Goal: Task Accomplishment & Management: Manage account settings

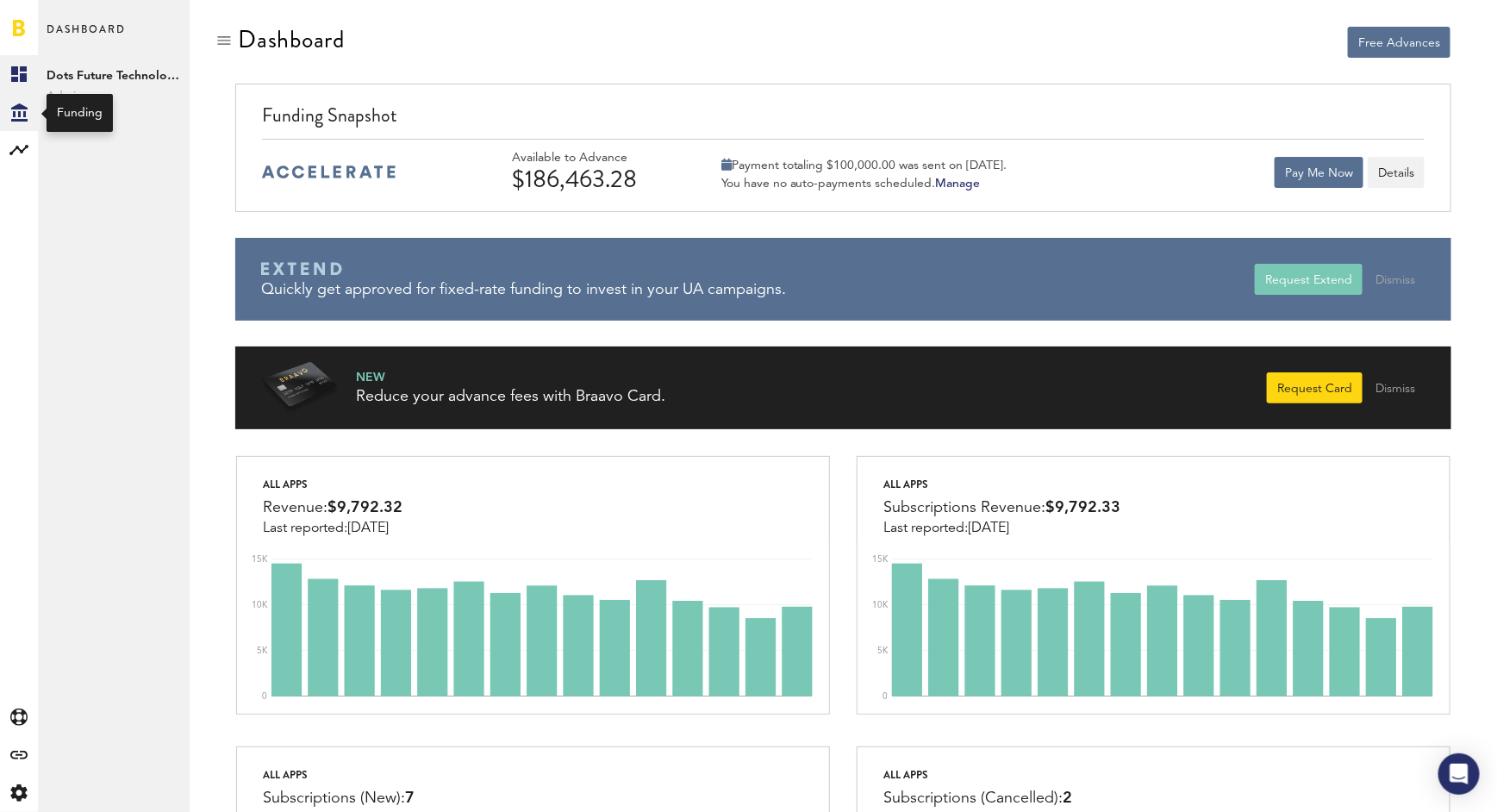
click at [24, 107] on icon at bounding box center [19, 113] width 16 height 18
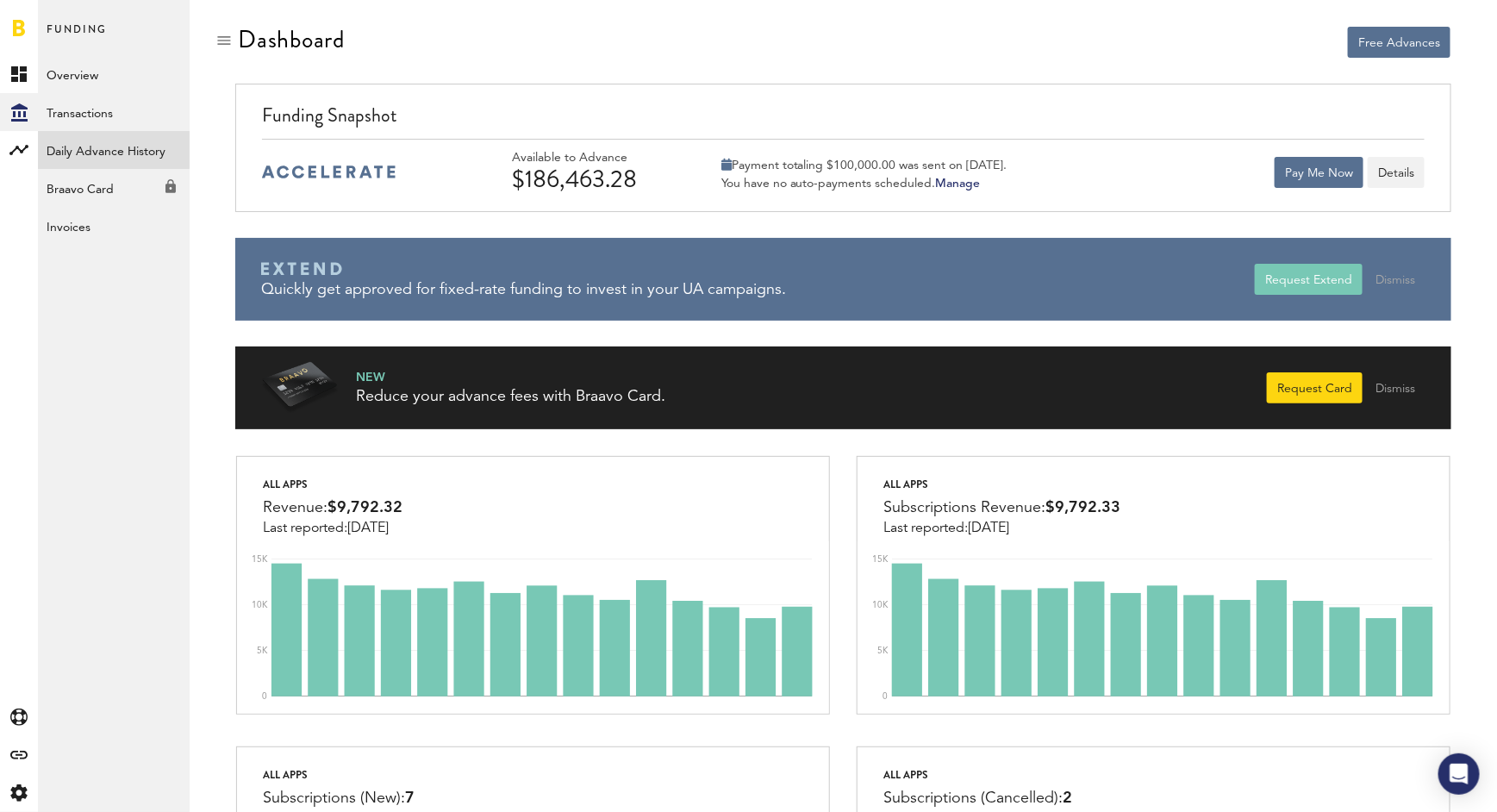
click at [113, 143] on link "Daily Advance History" at bounding box center [114, 150] width 151 height 38
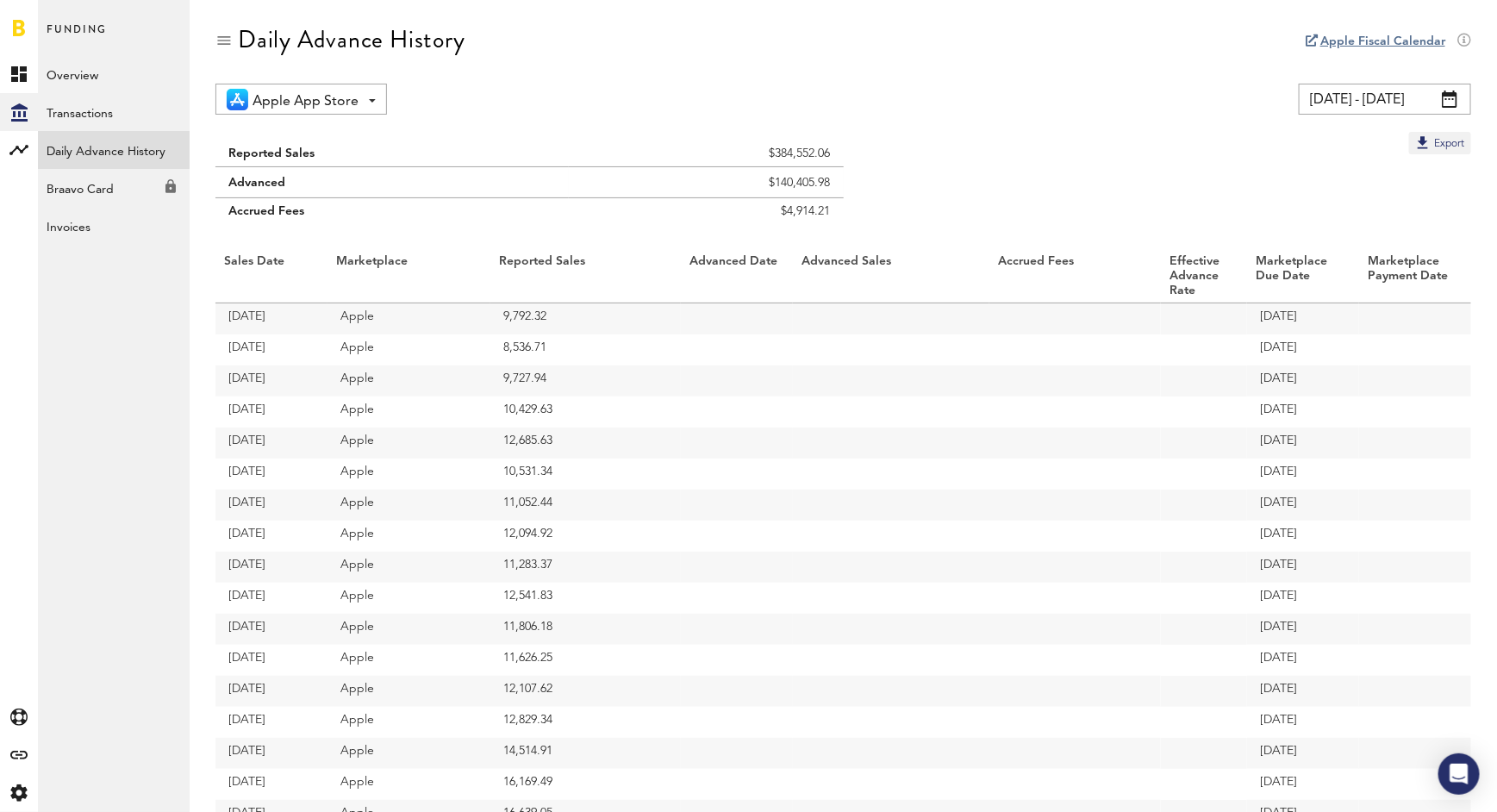
click at [1450, 105] on span at bounding box center [1449, 98] width 15 height 17
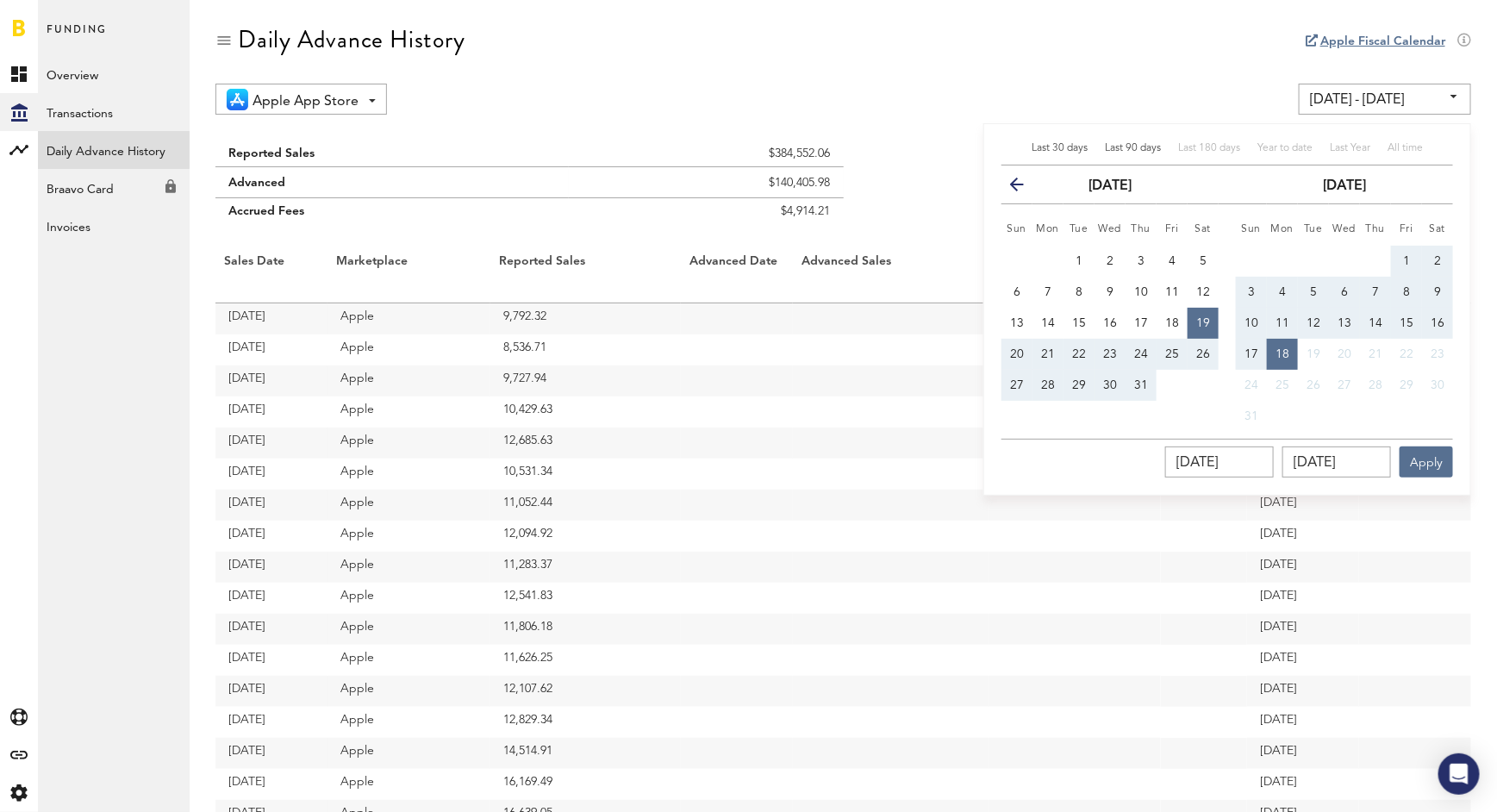
click at [1149, 145] on span "Last 90 days" at bounding box center [1133, 148] width 56 height 10
type input "[DATE] - [DATE]"
type input "[DATE]"
click at [1425, 461] on button "Apply" at bounding box center [1426, 461] width 53 height 31
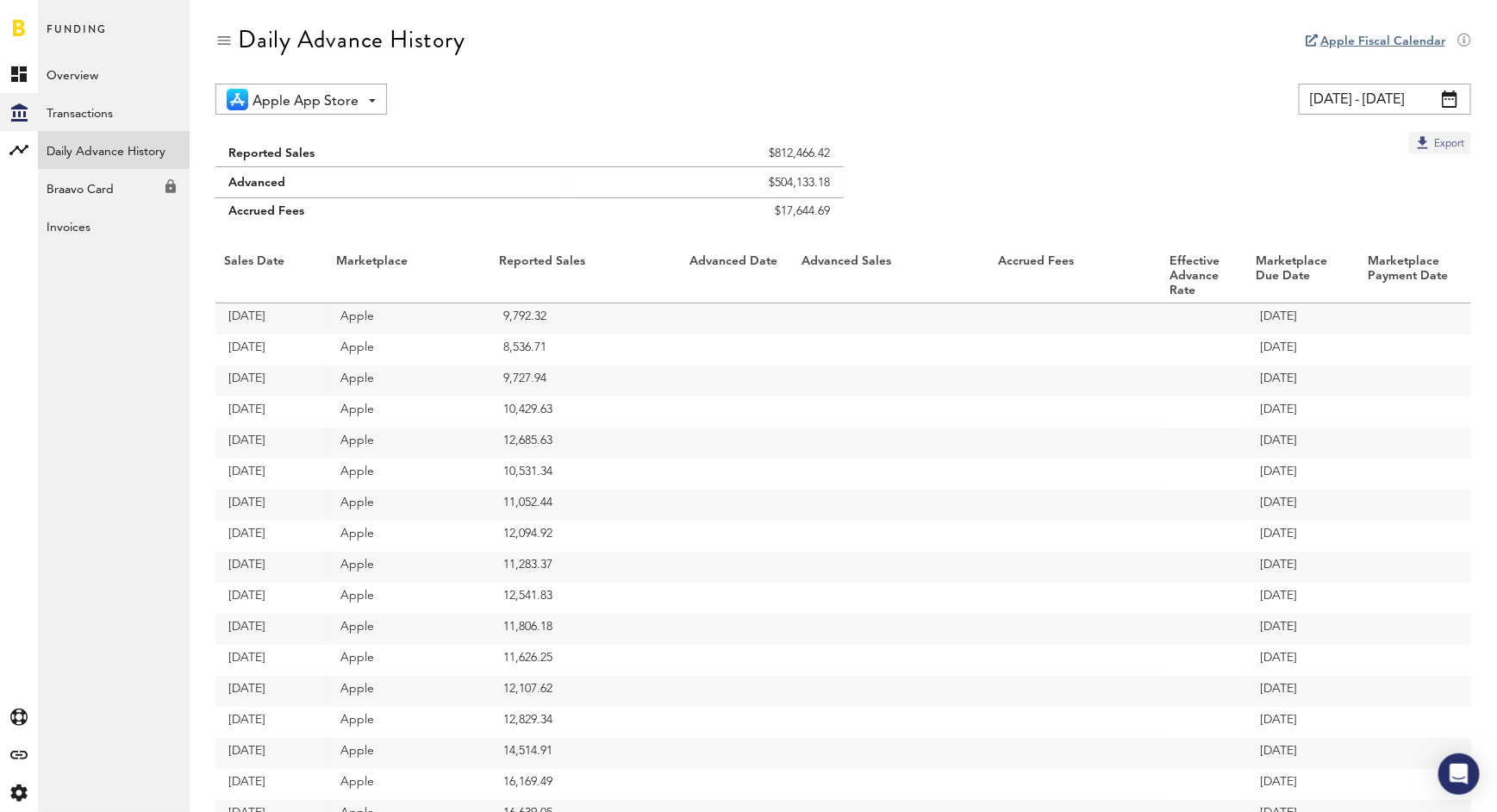
click at [1437, 139] on button "Export" at bounding box center [1439, 142] width 62 height 23
click at [86, 82] on link "Overview" at bounding box center [114, 74] width 151 height 38
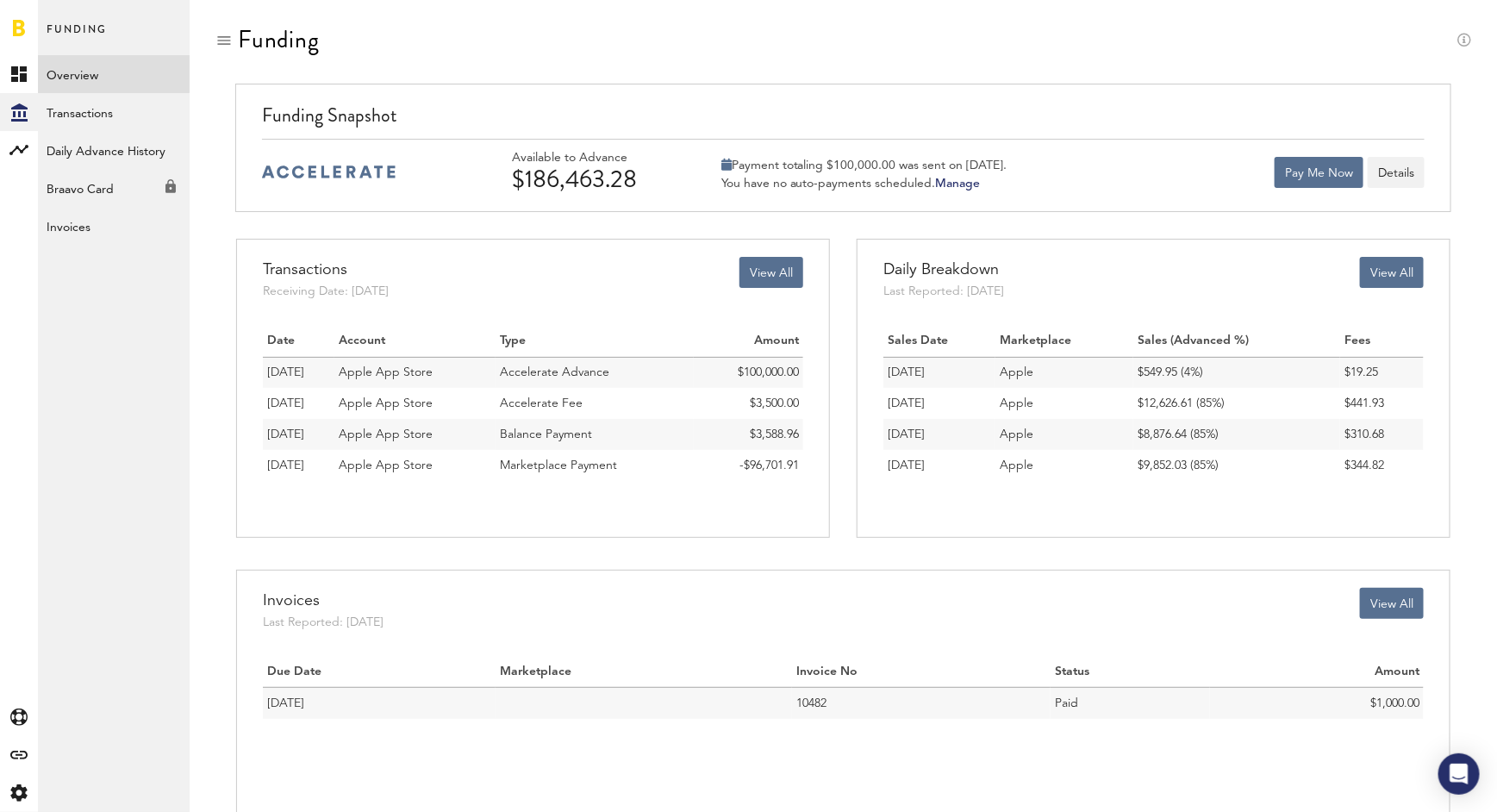
drag, startPoint x: 508, startPoint y: 178, endPoint x: 672, endPoint y: 178, distance: 164.0
click at [672, 178] on div "Available to Advance $186,463.28 Payment totaling $100,000.00 was sent on [DATE…" at bounding box center [844, 171] width 1163 height 66
copy div "$186,463.28"
